Goal: Transaction & Acquisition: Purchase product/service

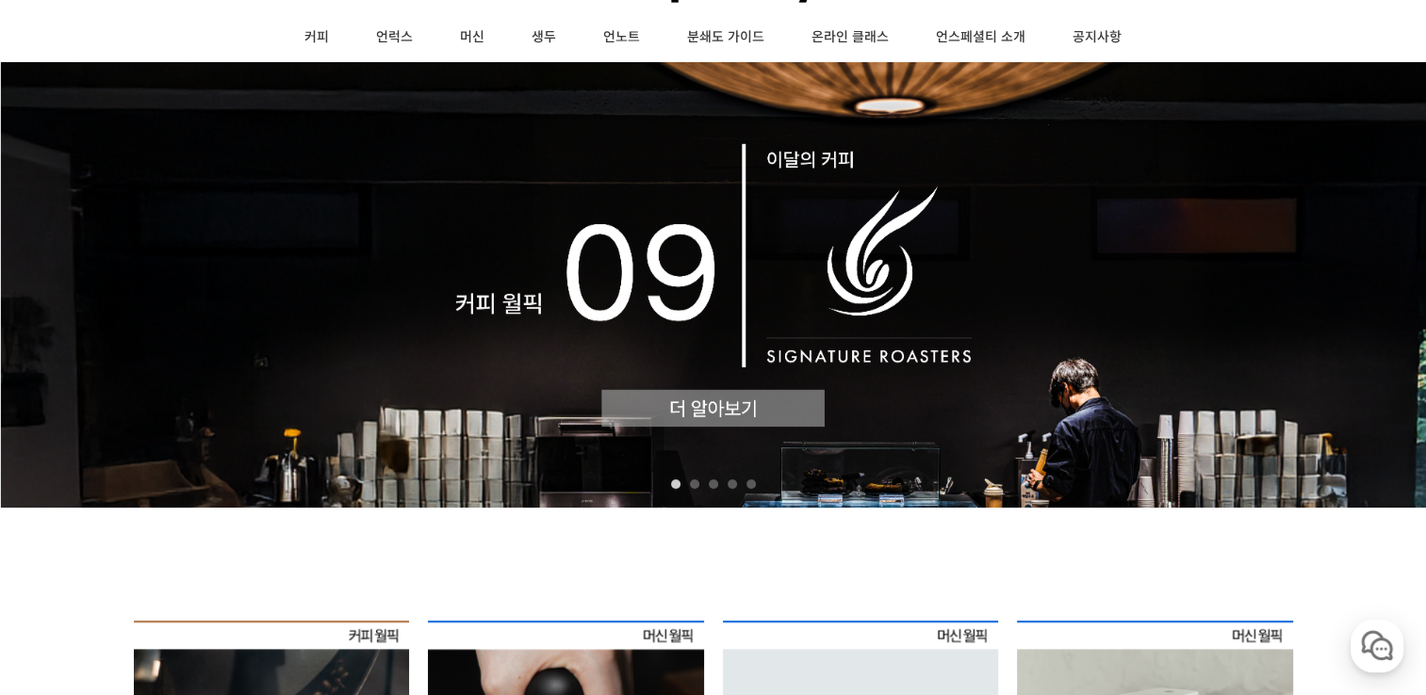
scroll to position [188, 0]
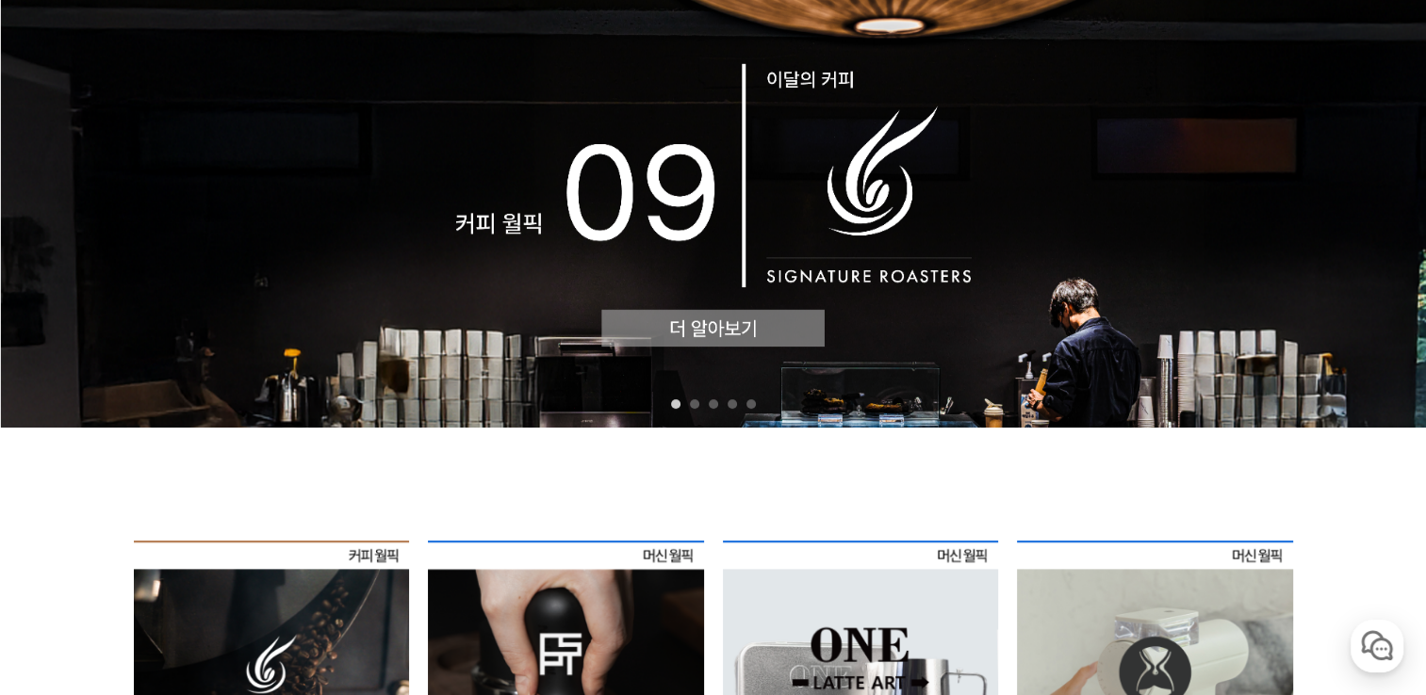
click at [1076, 204] on img at bounding box center [713, 205] width 1426 height 446
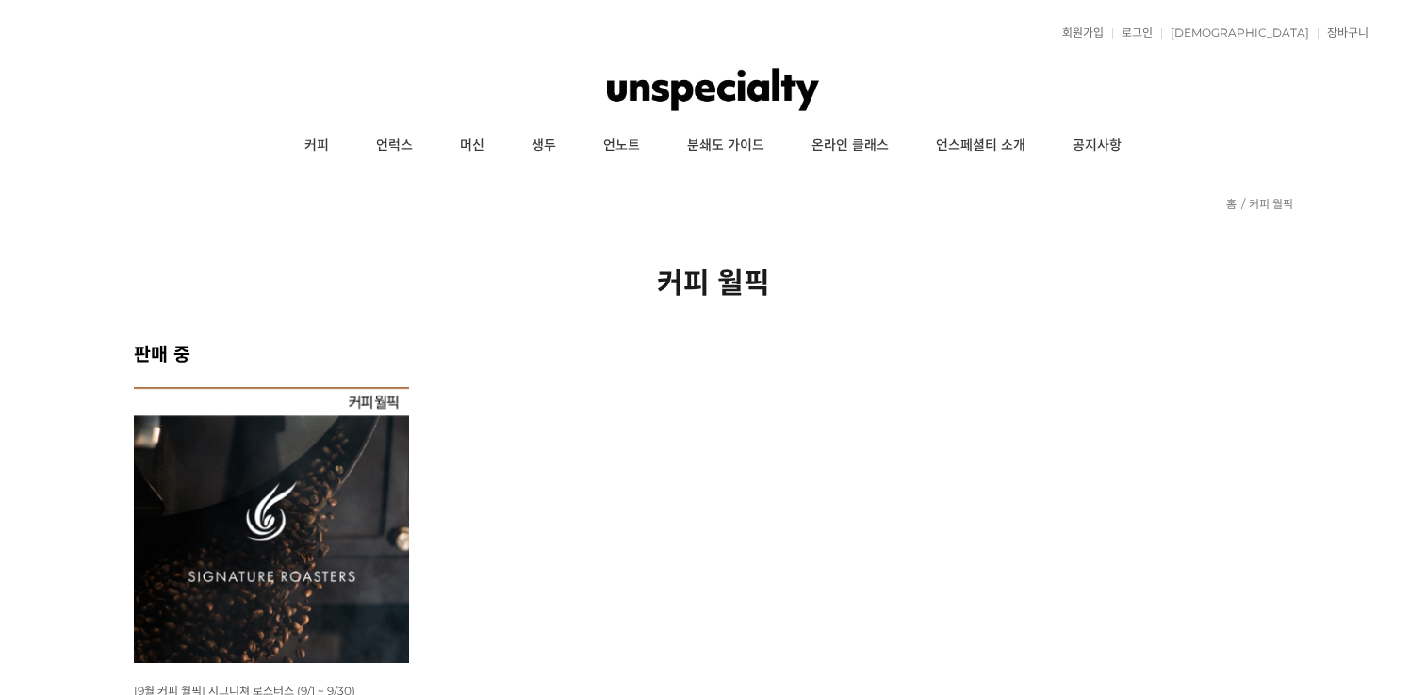
scroll to position [188, 0]
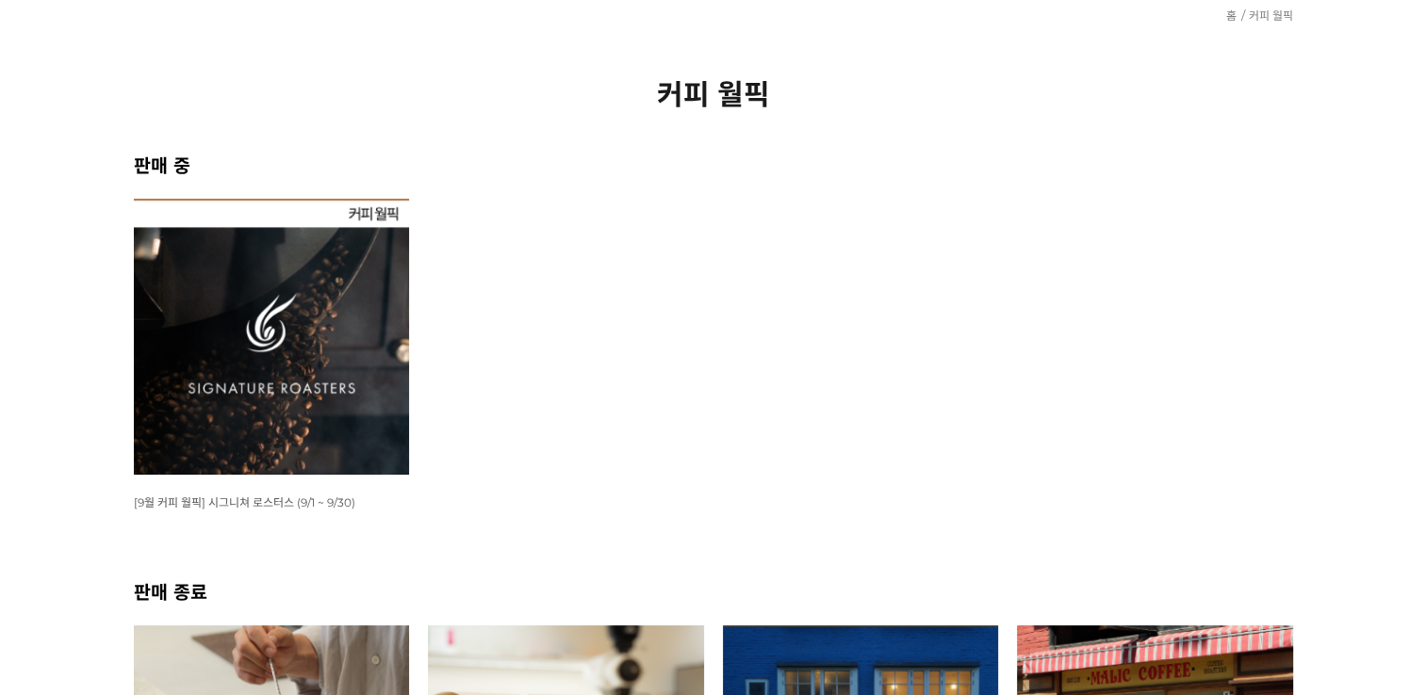
click at [207, 296] on img at bounding box center [272, 337] width 276 height 276
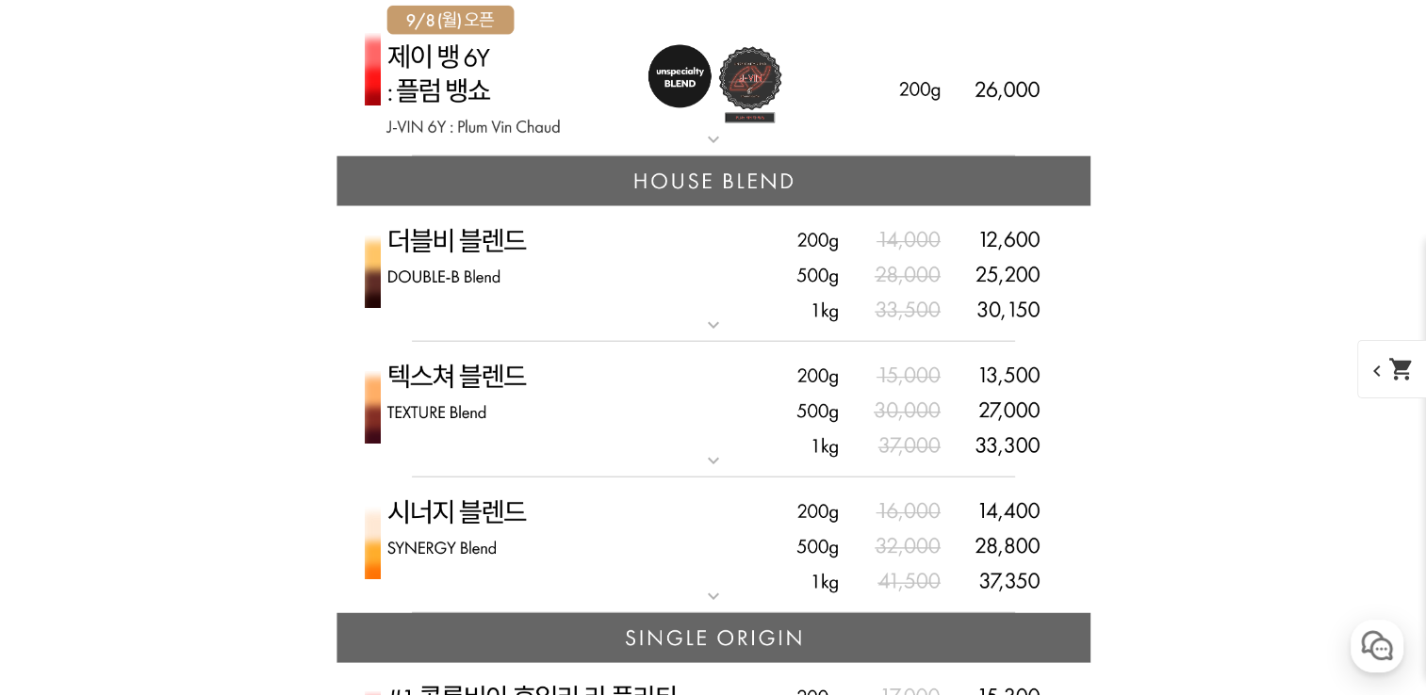
scroll to position [4661, 0]
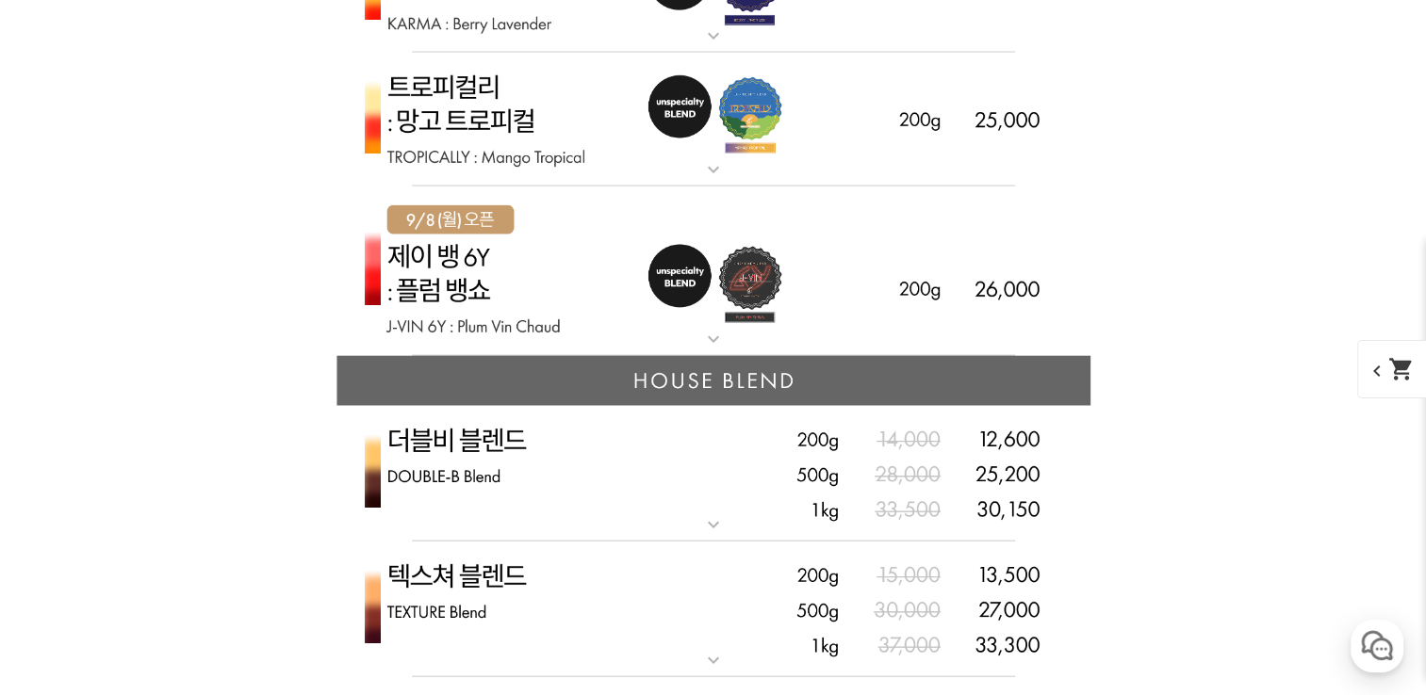
click at [463, 309] on img at bounding box center [713, 272] width 754 height 171
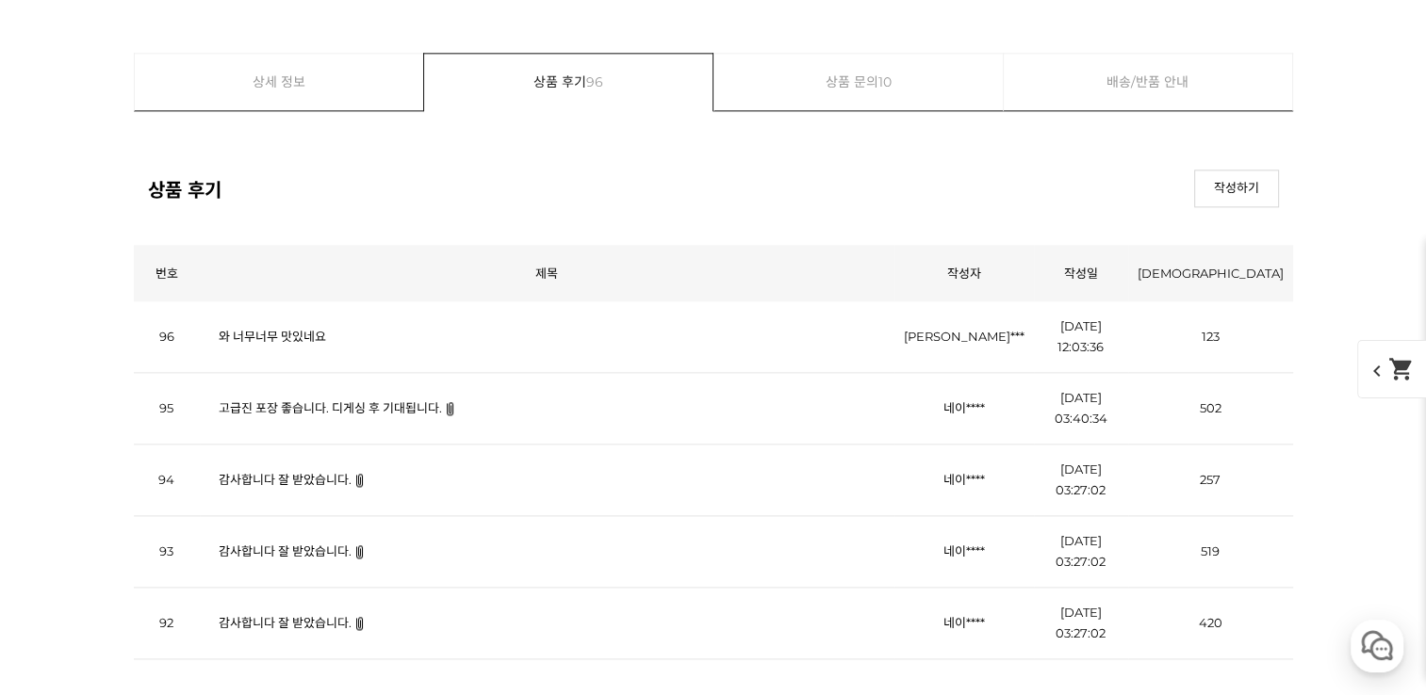
scroll to position [9560, 0]
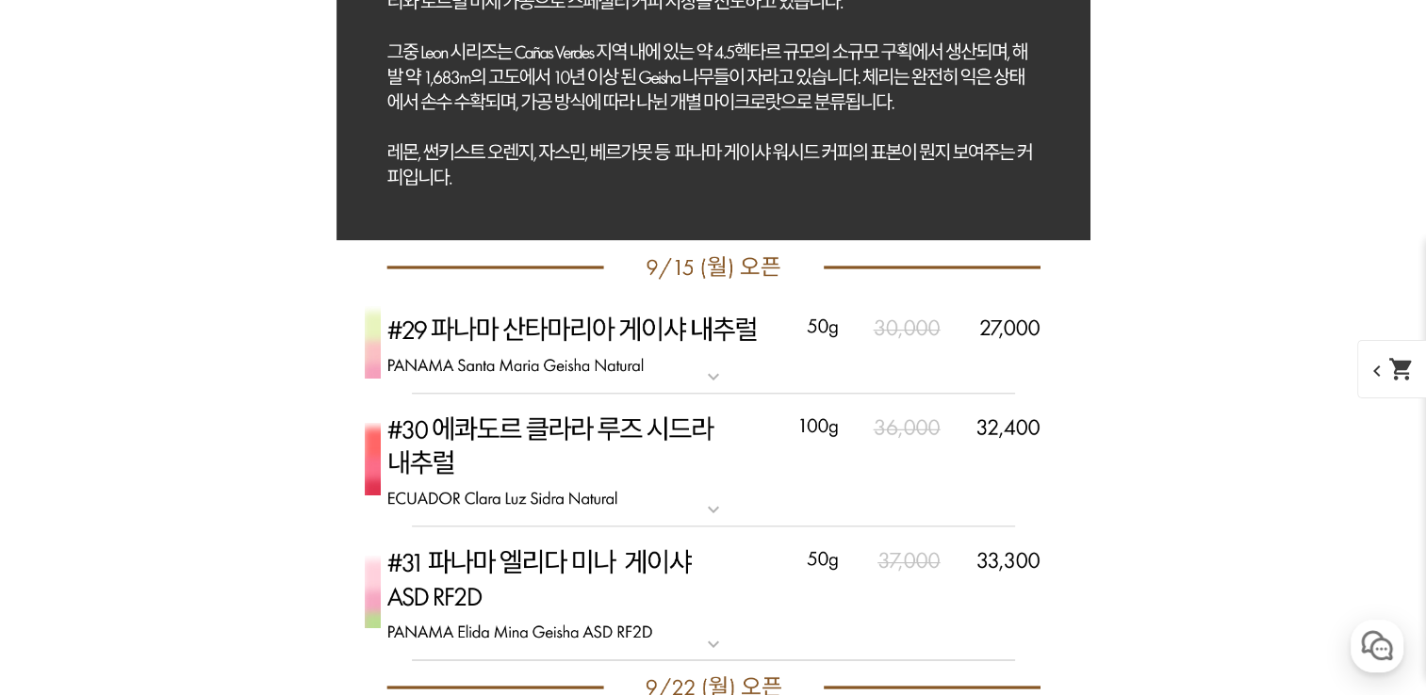
scroll to position [9843, 0]
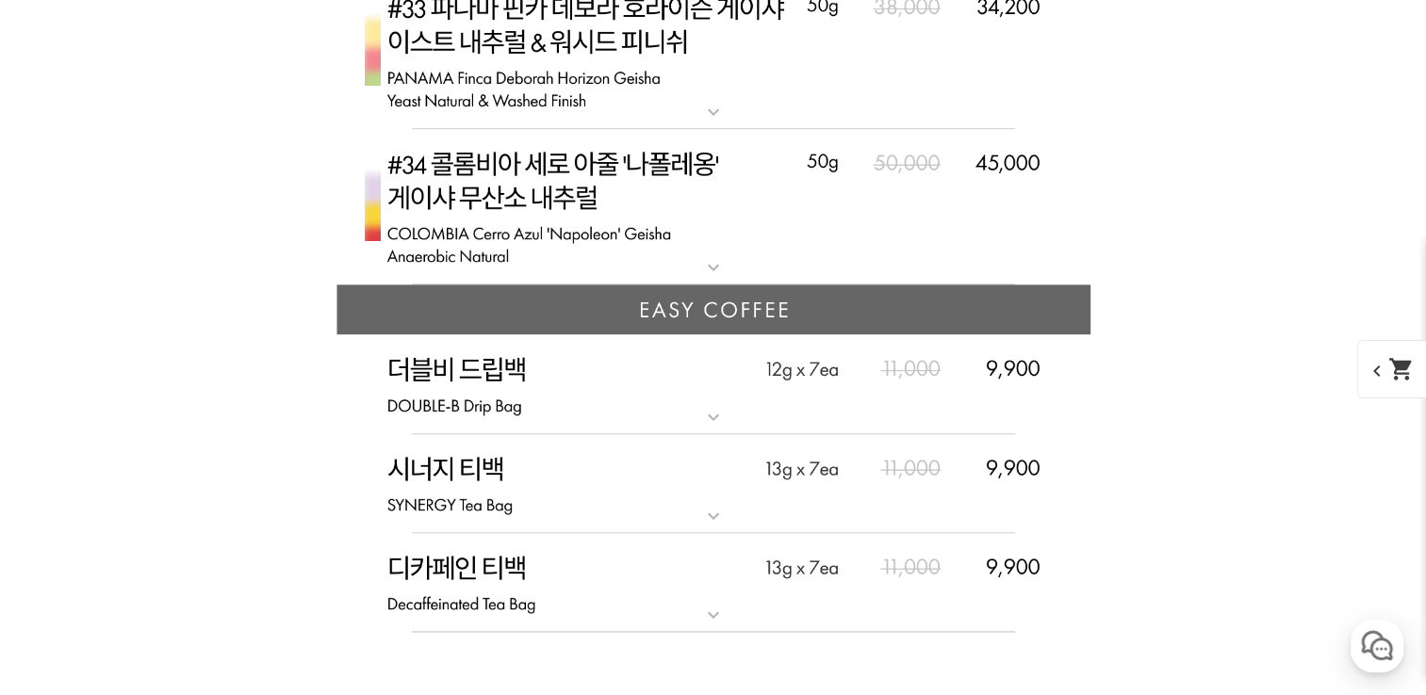
scroll to position [9655, 0]
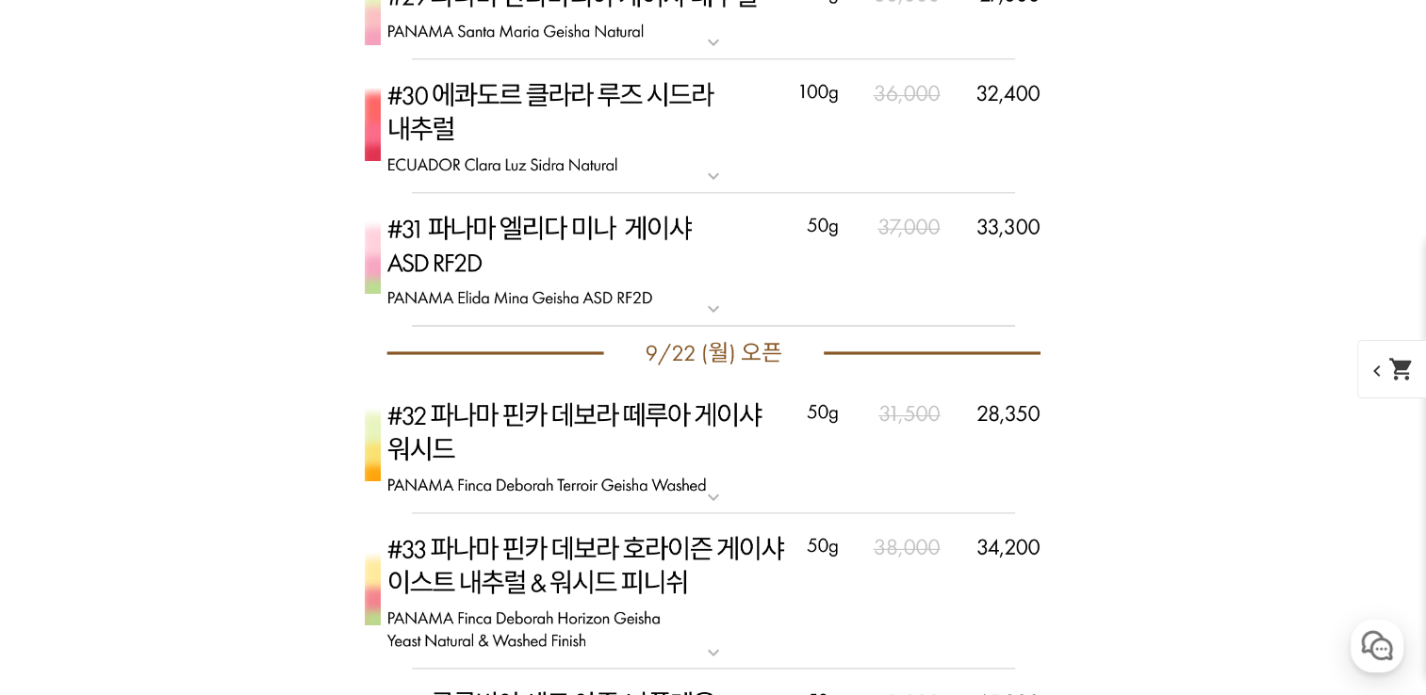
scroll to position [10408, 0]
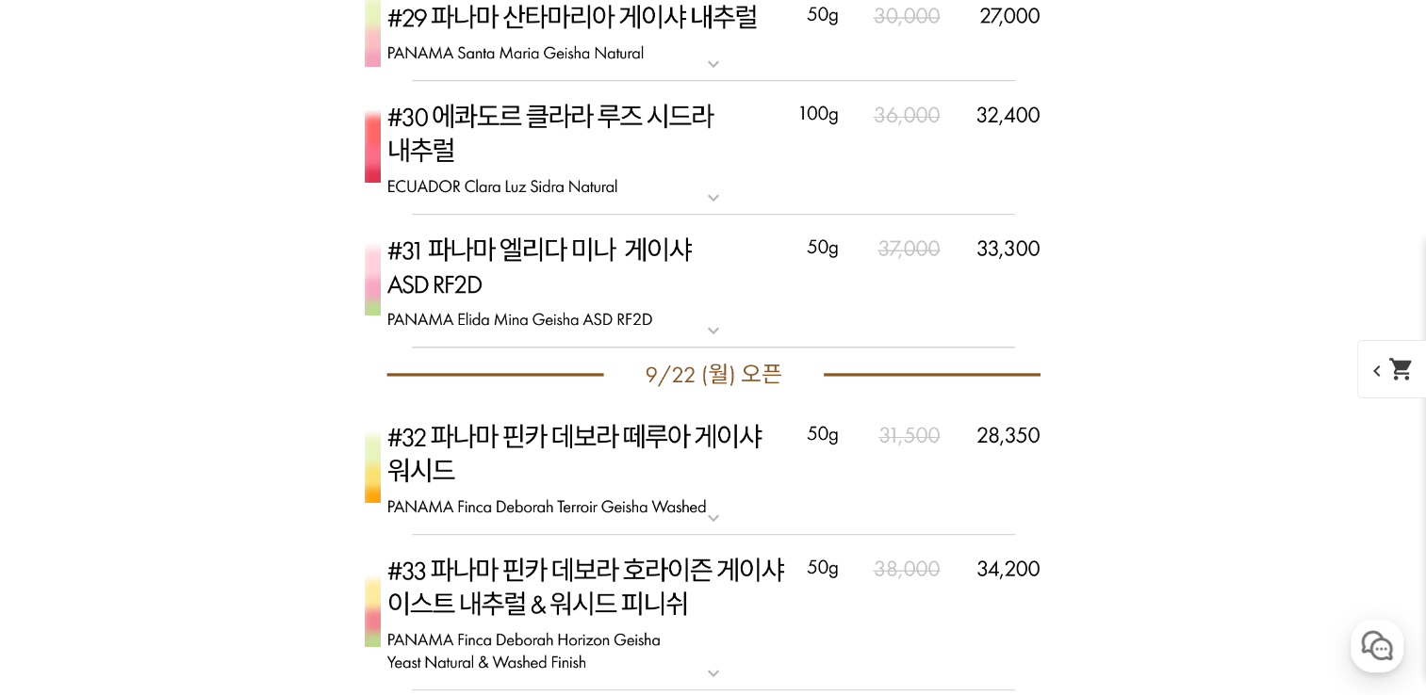
scroll to position [9278, 0]
